Goal: Transaction & Acquisition: Subscribe to service/newsletter

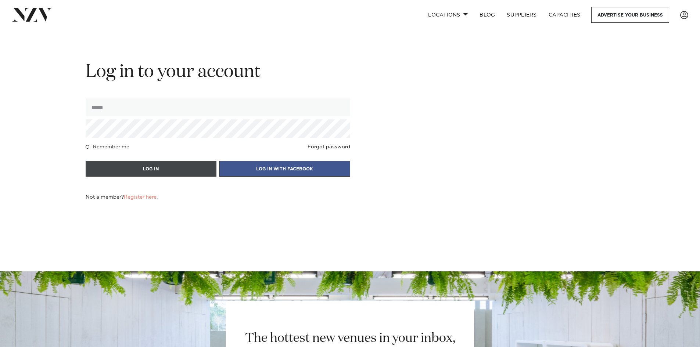
type input "**********"
click at [152, 170] on button "LOG IN" at bounding box center [151, 169] width 131 height 16
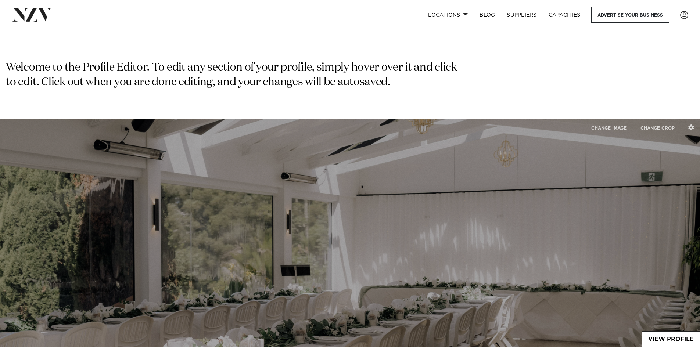
type input "**********"
type input "****"
type input "**********"
select select "*"
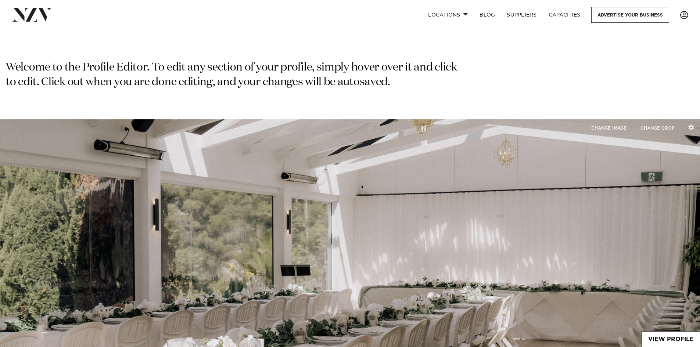
click at [683, 16] on span at bounding box center [684, 15] width 8 height 8
click at [671, 47] on link "EDIT ACCOUNT" at bounding box center [658, 49] width 59 height 11
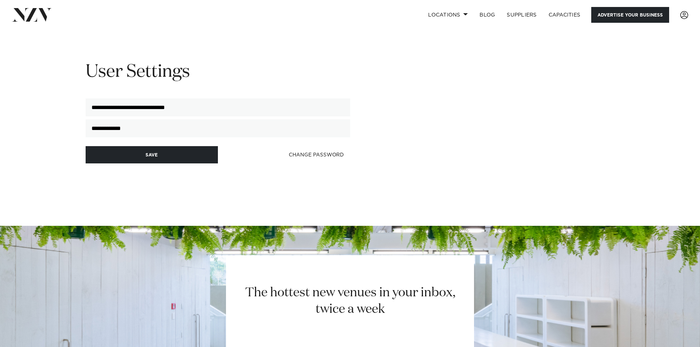
click at [649, 13] on link "Advertise your business" at bounding box center [630, 15] width 78 height 16
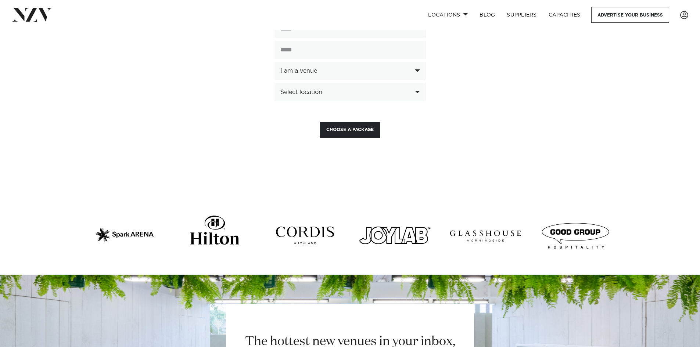
scroll to position [1910, 0]
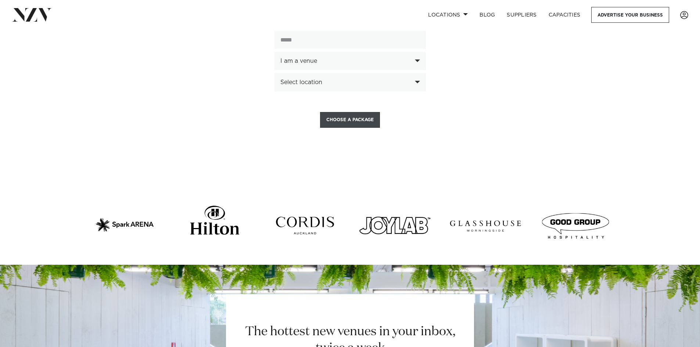
click at [342, 112] on button "Choose a Package" at bounding box center [350, 120] width 60 height 16
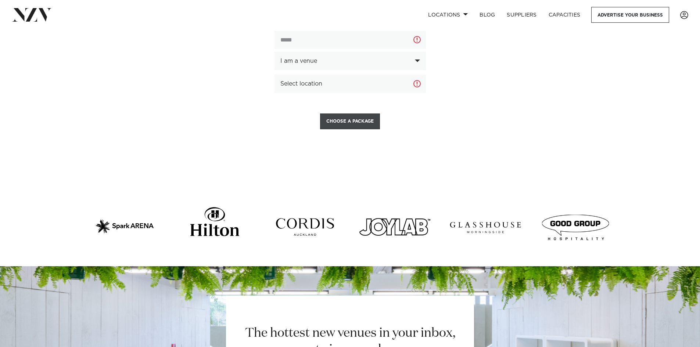
click at [349, 113] on button "Choose a Package" at bounding box center [350, 121] width 60 height 16
click at [350, 113] on button "Choose a Package" at bounding box center [350, 121] width 60 height 16
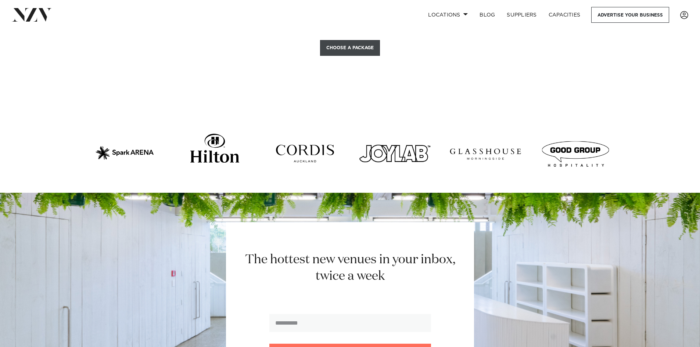
scroll to position [1947, 0]
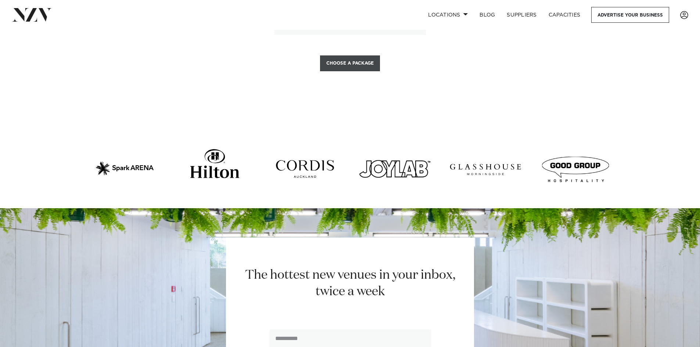
click at [346, 55] on button "Choose a Package" at bounding box center [350, 63] width 60 height 16
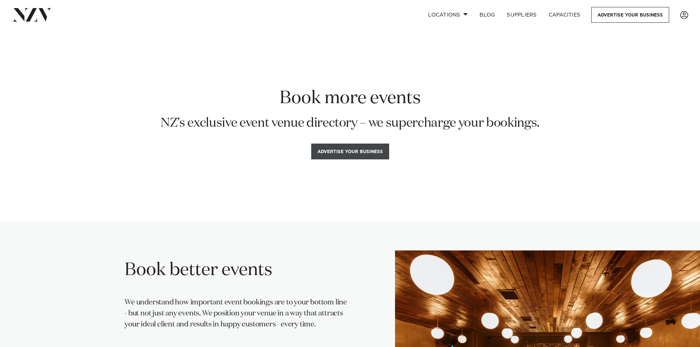
click at [344, 154] on button "Advertise your business" at bounding box center [350, 152] width 78 height 16
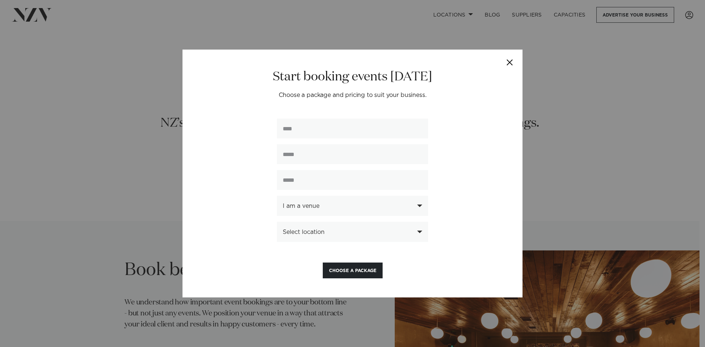
click at [511, 62] on button "Close" at bounding box center [510, 63] width 26 height 26
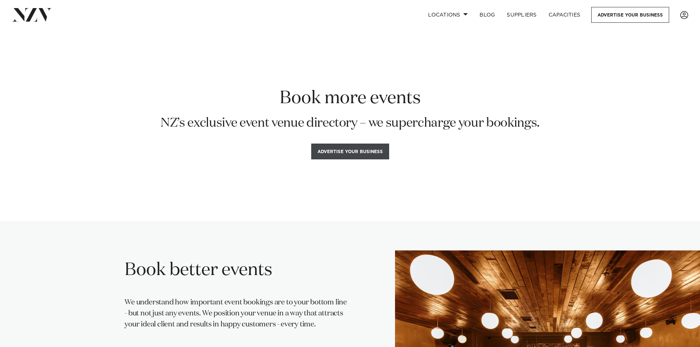
click at [364, 148] on button "Advertise your business" at bounding box center [350, 152] width 78 height 16
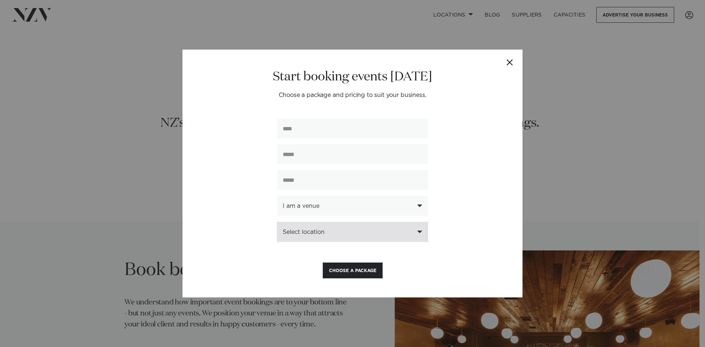
click at [342, 235] on div "Select location" at bounding box center [348, 232] width 131 height 7
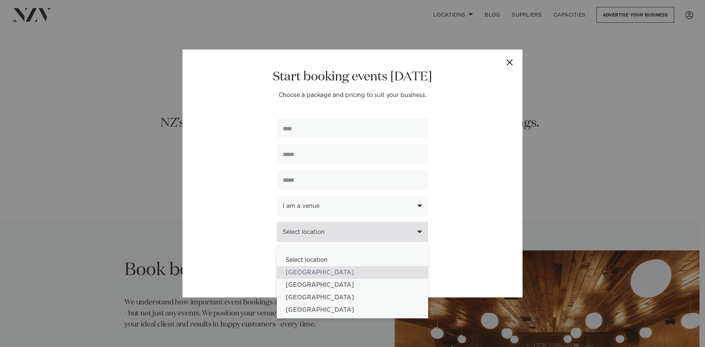
click at [331, 272] on div "[GEOGRAPHIC_DATA]" at bounding box center [352, 272] width 151 height 12
select select "*"
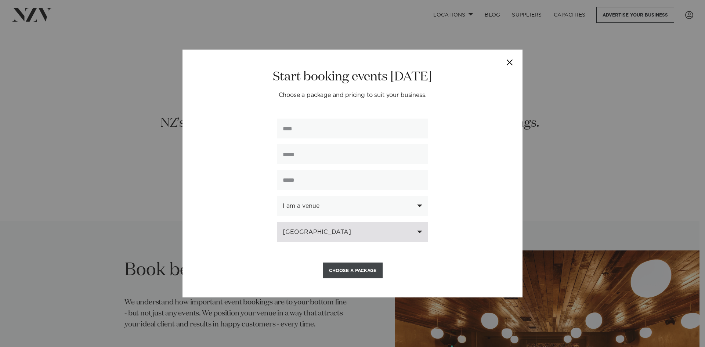
click at [337, 271] on button "Choose a Package" at bounding box center [353, 271] width 60 height 16
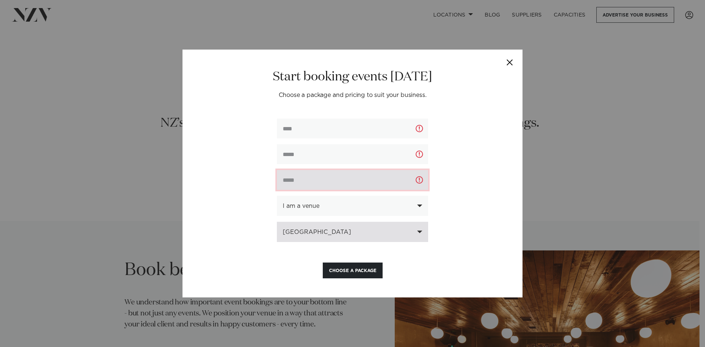
click at [326, 185] on input "text" at bounding box center [352, 180] width 151 height 20
click at [511, 64] on button "Close" at bounding box center [510, 63] width 26 height 26
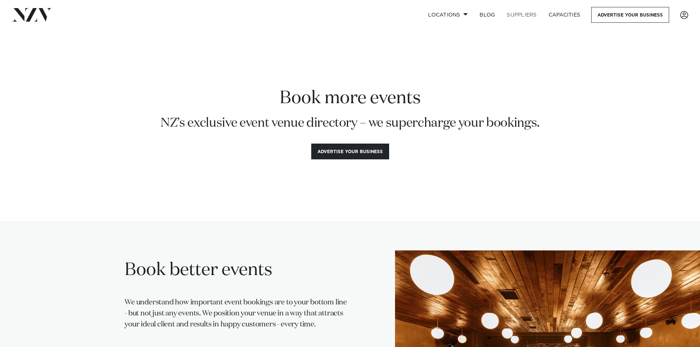
click at [520, 14] on link "SUPPLIERS" at bounding box center [522, 15] width 42 height 16
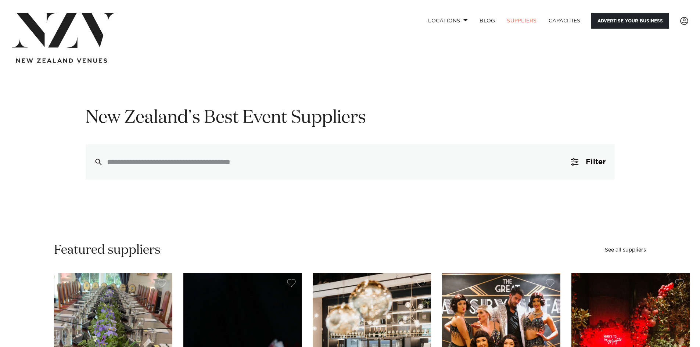
click at [640, 22] on link "Advertise your business" at bounding box center [630, 21] width 78 height 16
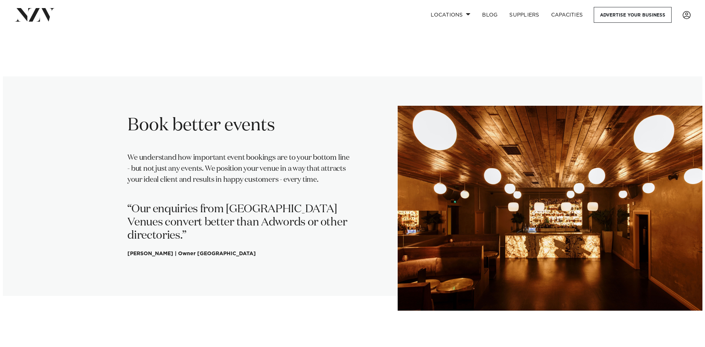
scroll to position [37, 0]
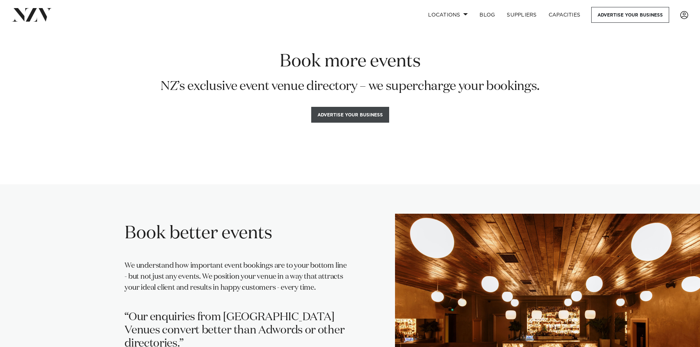
click at [357, 117] on button "Advertise your business" at bounding box center [350, 115] width 78 height 16
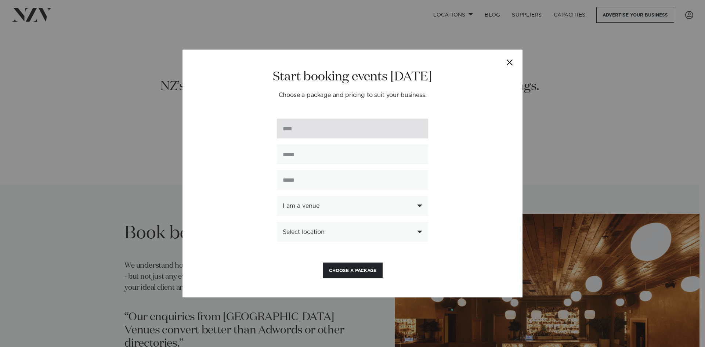
click at [354, 127] on input "text" at bounding box center [352, 129] width 151 height 20
type input "**********"
type input "*********"
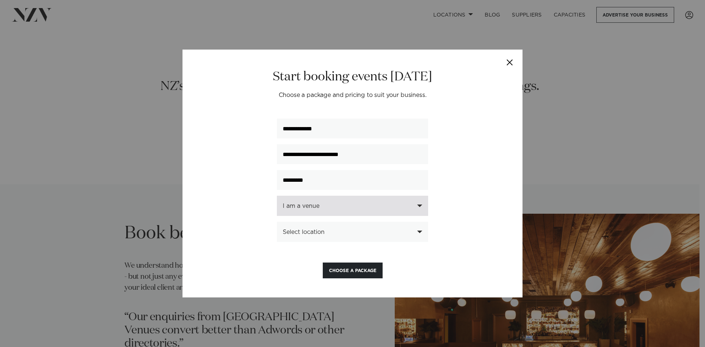
click at [341, 203] on div "I am a venue" at bounding box center [352, 206] width 151 height 20
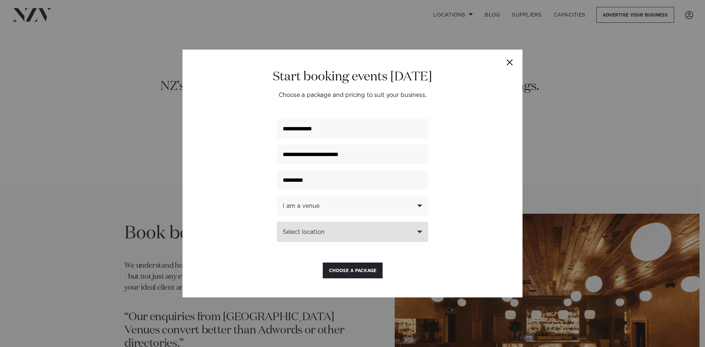
click at [327, 232] on div "Select location" at bounding box center [348, 232] width 131 height 7
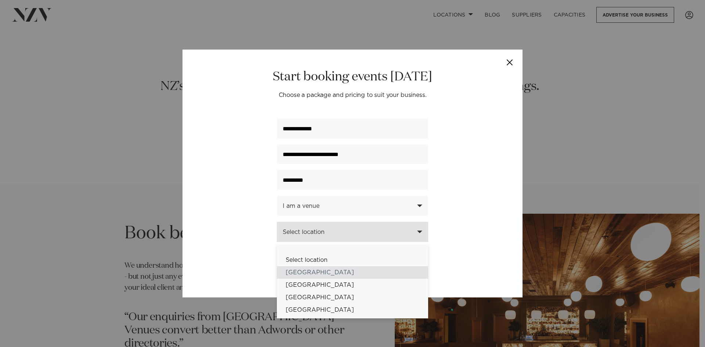
click at [324, 277] on div "[GEOGRAPHIC_DATA]" at bounding box center [352, 272] width 151 height 12
select select "*"
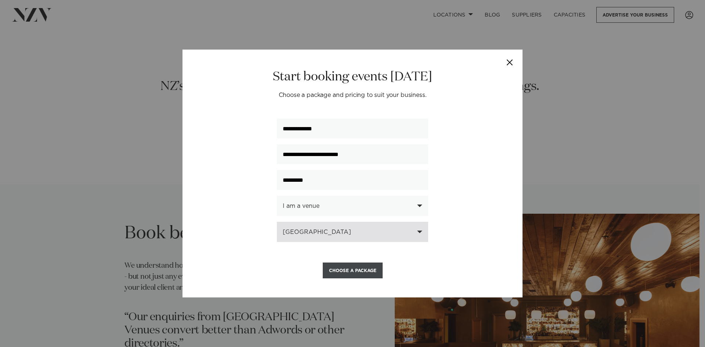
click at [351, 278] on button "Choose a Package" at bounding box center [353, 271] width 60 height 16
